Goal: Find specific page/section

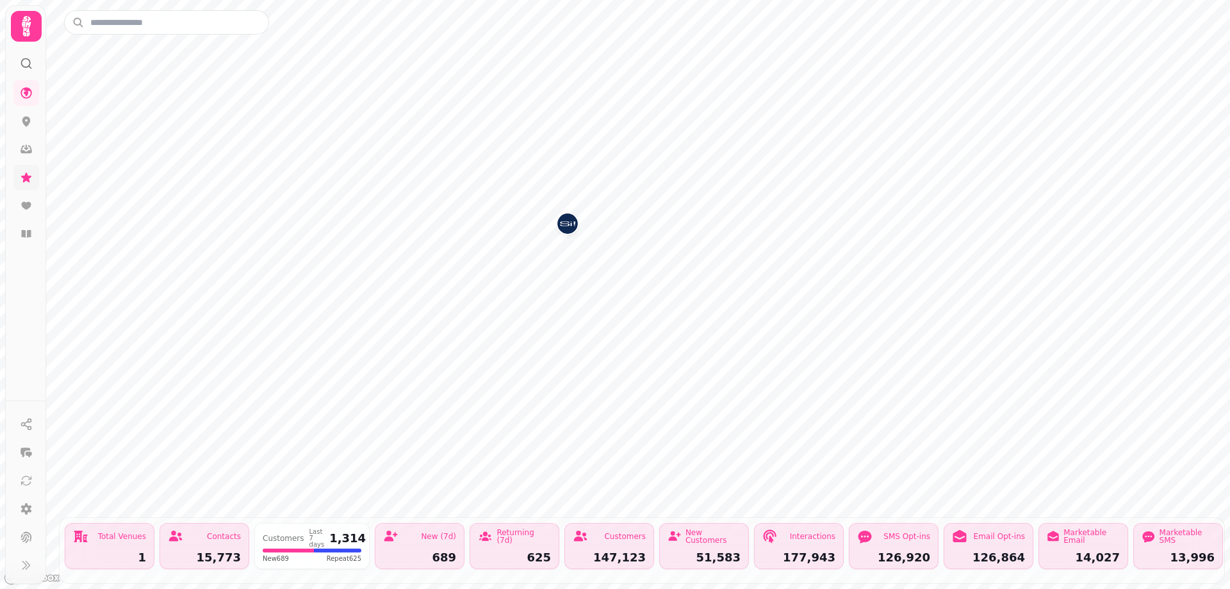
click at [26, 179] on icon at bounding box center [26, 177] width 10 height 10
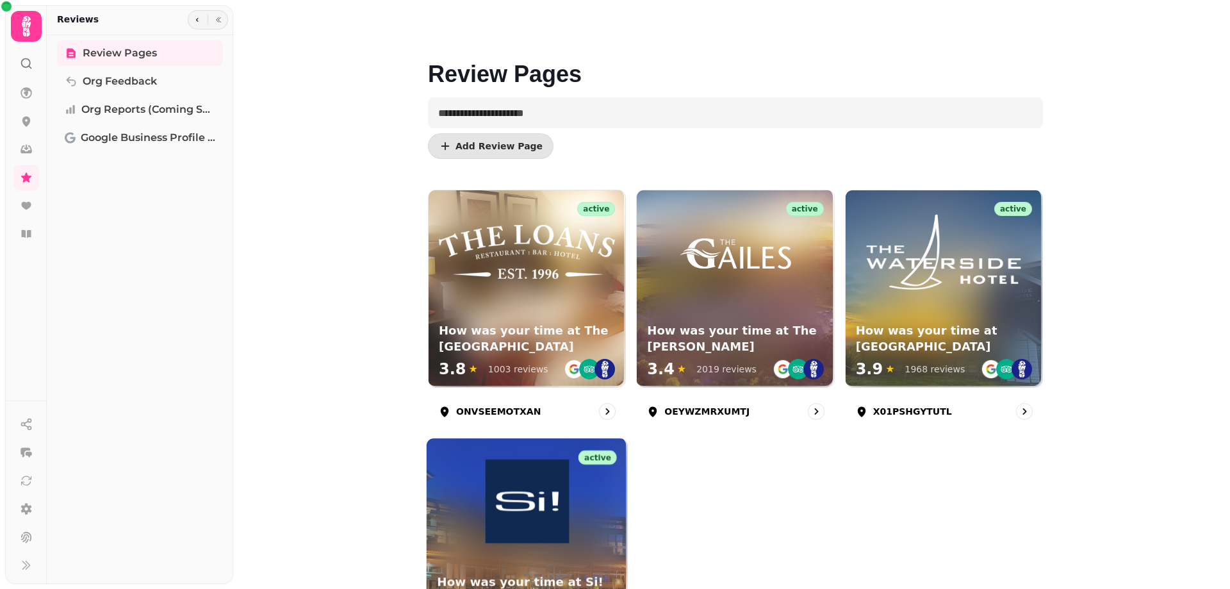
click at [528, 513] on img at bounding box center [527, 501] width 84 height 84
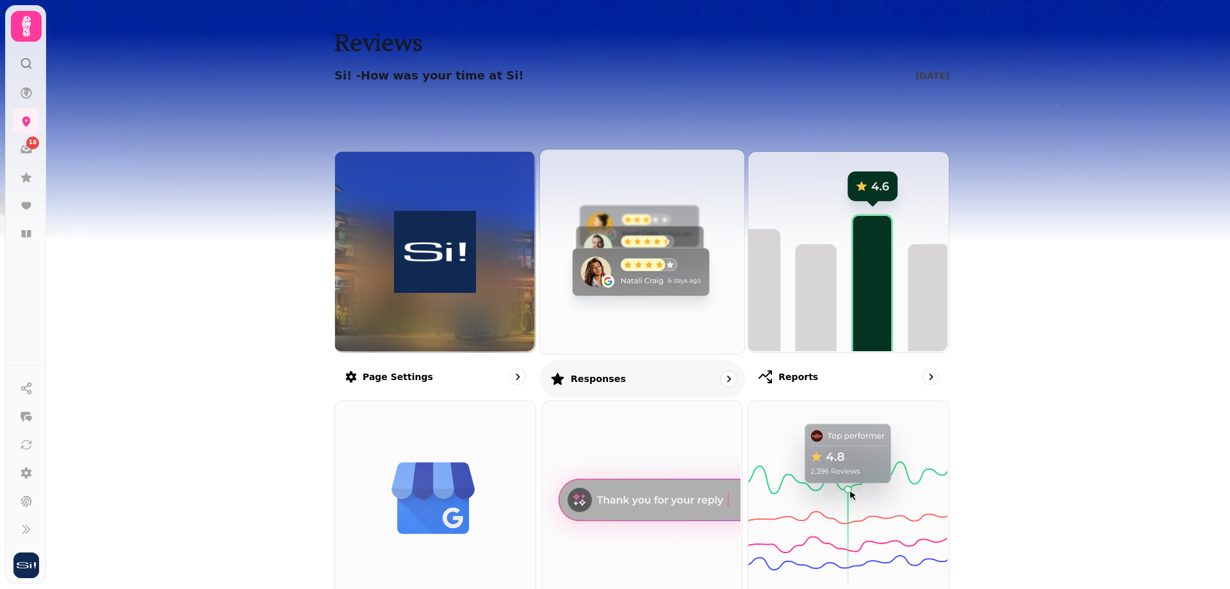
click at [684, 241] on img at bounding box center [640, 250] width 204 height 204
